Goal: Obtain resource: Download file/media

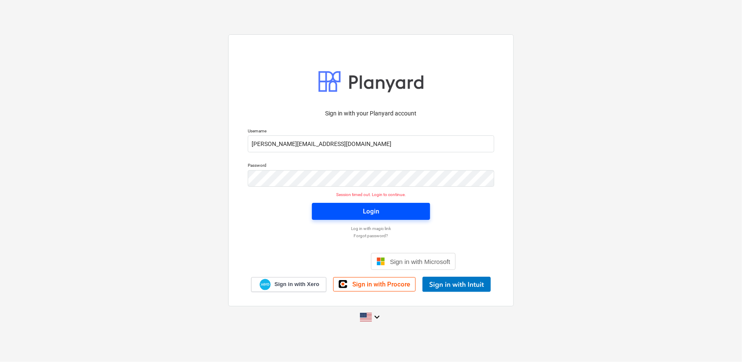
click at [379, 211] on span "Login" at bounding box center [371, 211] width 98 height 11
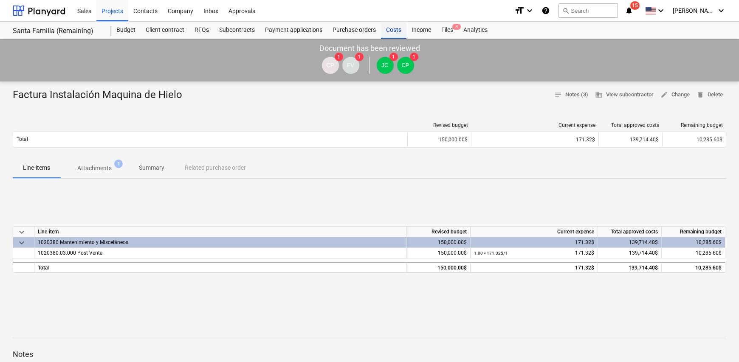
click at [388, 32] on div "Costs" at bounding box center [393, 30] width 25 height 17
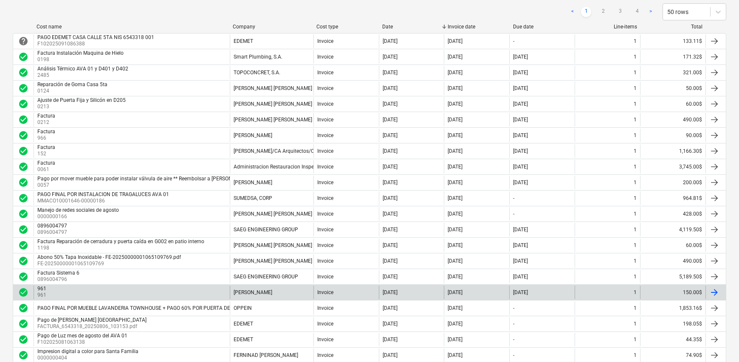
scroll to position [127, 0]
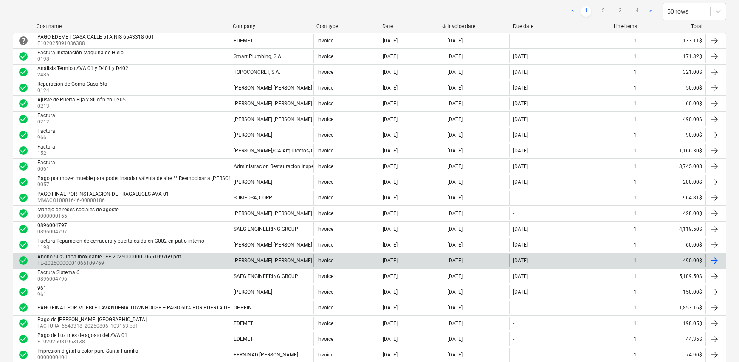
click at [164, 259] on div "Abono 50% Tapa Inoxidable - FE-20250000001065109769.pdf" at bounding box center [109, 257] width 144 height 6
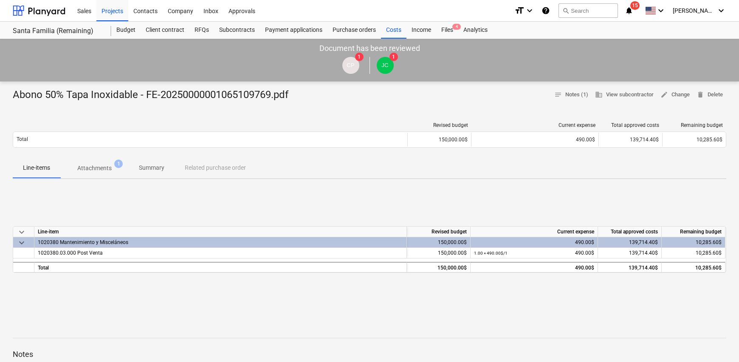
click at [97, 167] on p "Attachments" at bounding box center [94, 168] width 34 height 9
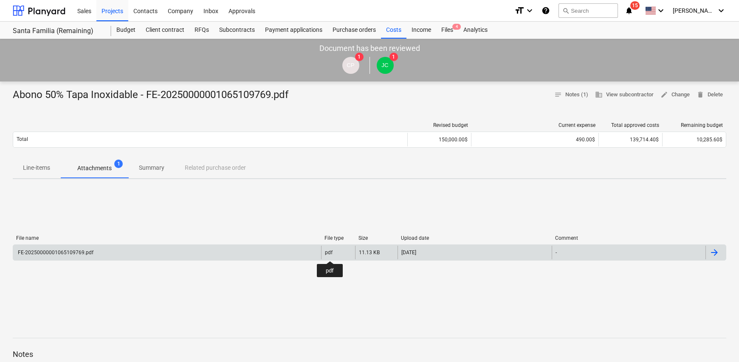
click at [330, 254] on div "pdf" at bounding box center [329, 253] width 8 height 6
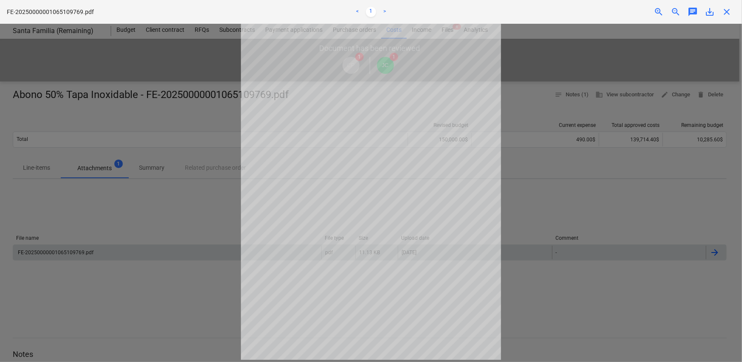
click at [728, 10] on span "close" at bounding box center [726, 12] width 10 height 10
